Goal: Task Accomplishment & Management: Use online tool/utility

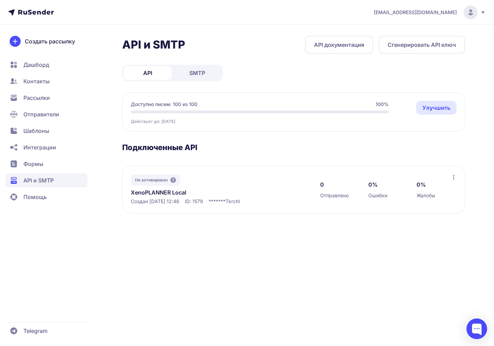
click at [408, 44] on button "Сгенерировать API ключ" at bounding box center [421, 45] width 86 height 18
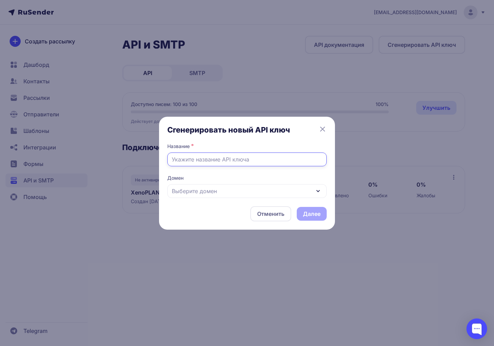
click at [230, 160] on input "text" at bounding box center [246, 159] width 159 height 14
type input "Xeno Planner Local"
click at [274, 200] on div "Сгенерировать новый API ключ Название * Xeno Planner Local Домен Выберите домен…" at bounding box center [246, 173] width 159 height 96
click at [279, 193] on div "Выберите домен" at bounding box center [246, 191] width 159 height 14
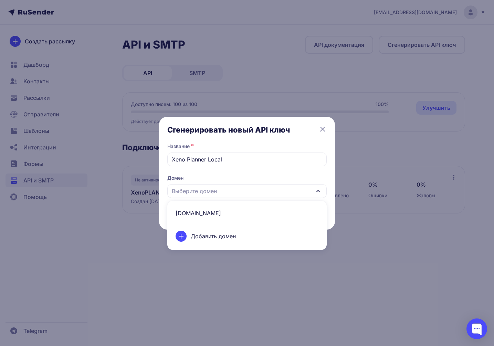
click at [264, 214] on span "[DOMAIN_NAME]" at bounding box center [246, 213] width 151 height 17
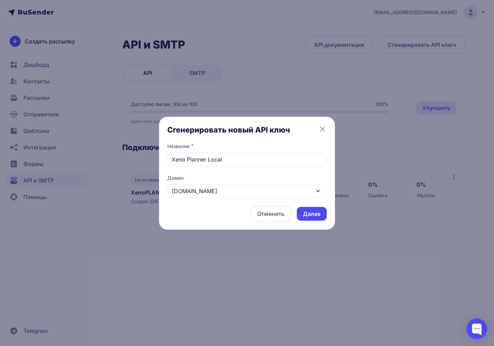
click at [315, 210] on button "Далее" at bounding box center [312, 214] width 30 height 14
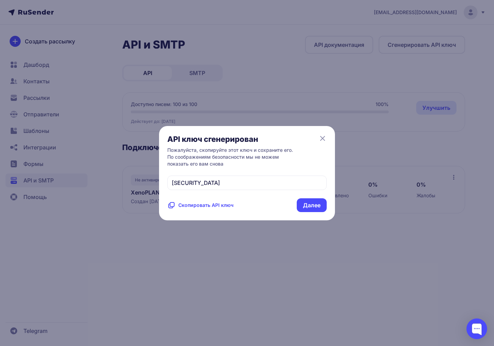
click at [208, 208] on span "Скопировать API ключ" at bounding box center [205, 205] width 55 height 7
click at [313, 212] on button "Далее" at bounding box center [312, 205] width 30 height 14
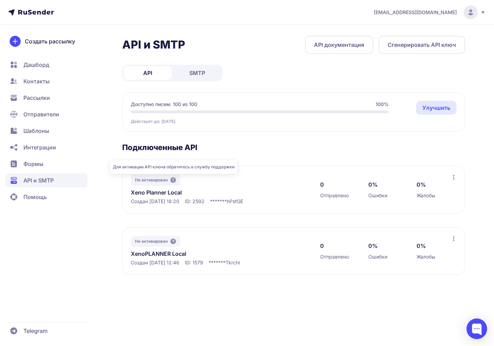
click at [174, 181] on icon at bounding box center [173, 180] width 6 height 6
click at [452, 175] on icon at bounding box center [454, 177] width 6 height 6
click at [171, 193] on link "Xeno Planner Local" at bounding box center [201, 192] width 141 height 8
